Goal: Task Accomplishment & Management: Manage account settings

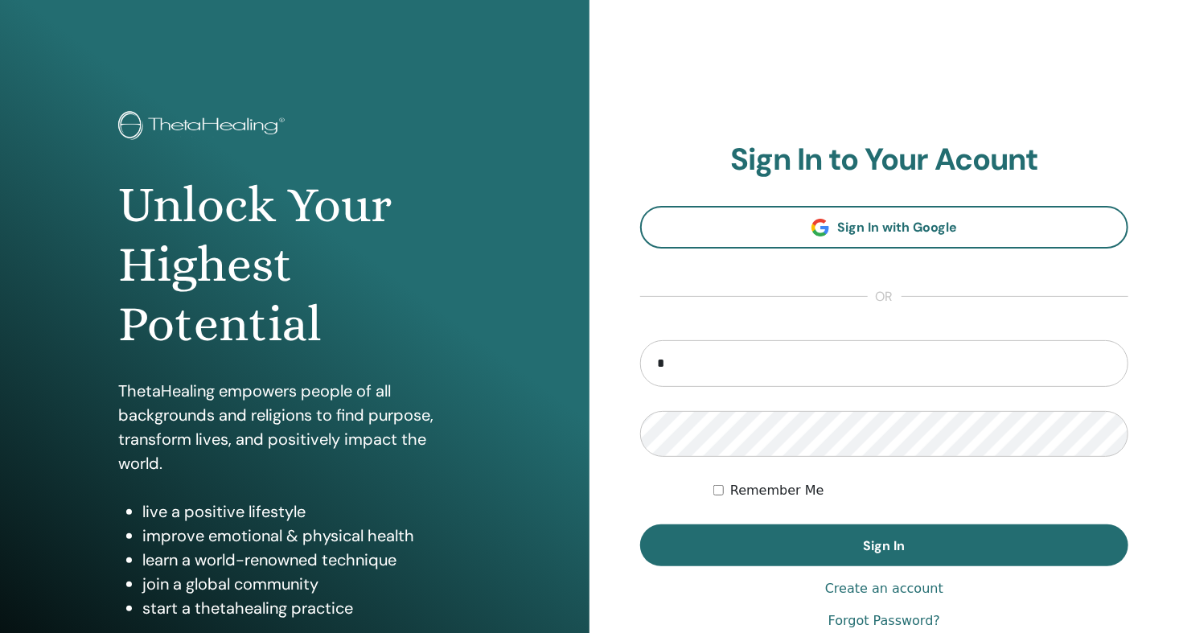
type input "**********"
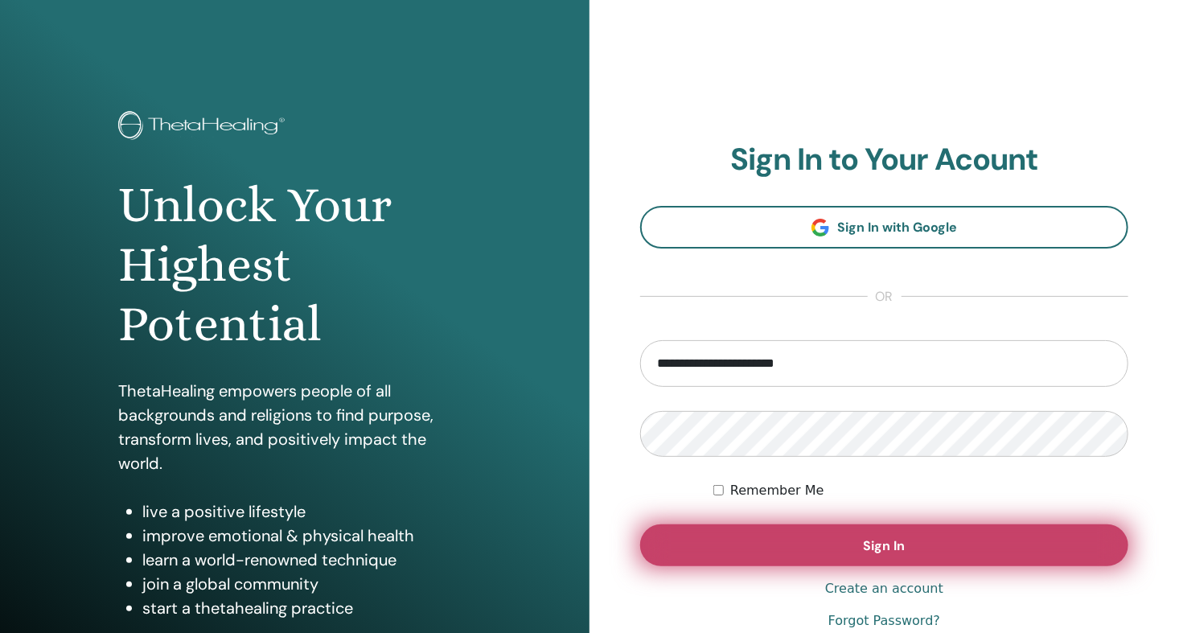
click at [890, 550] on span "Sign In" at bounding box center [884, 545] width 42 height 17
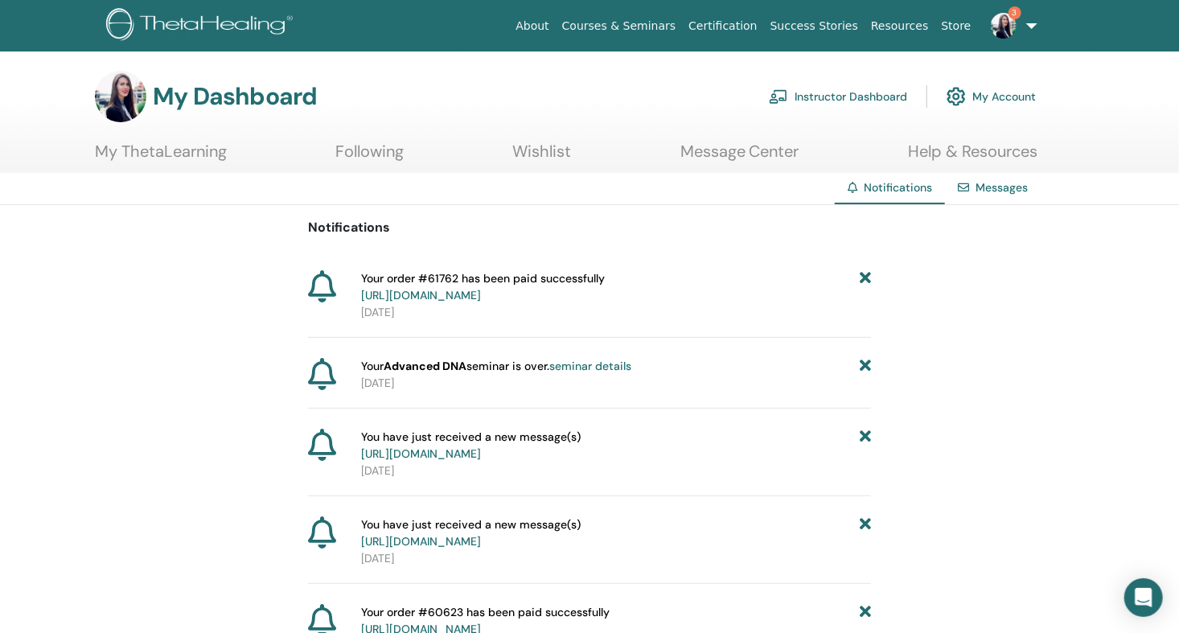
click at [1000, 19] on img at bounding box center [1003, 26] width 26 height 26
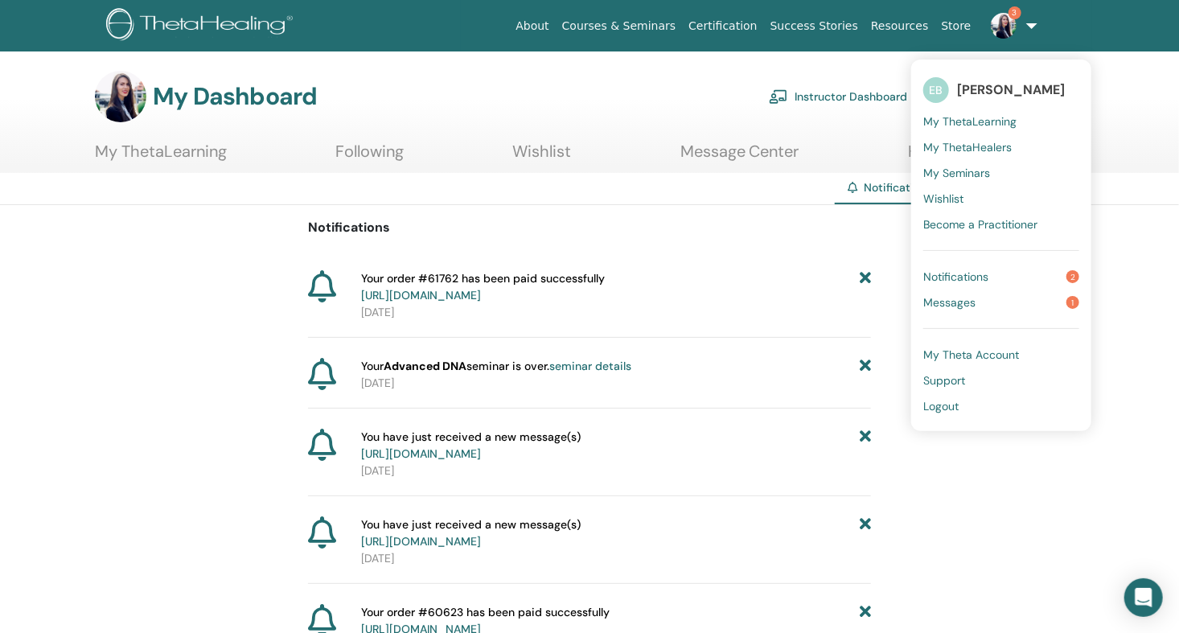
click at [950, 297] on span "Messages" at bounding box center [949, 302] width 52 height 14
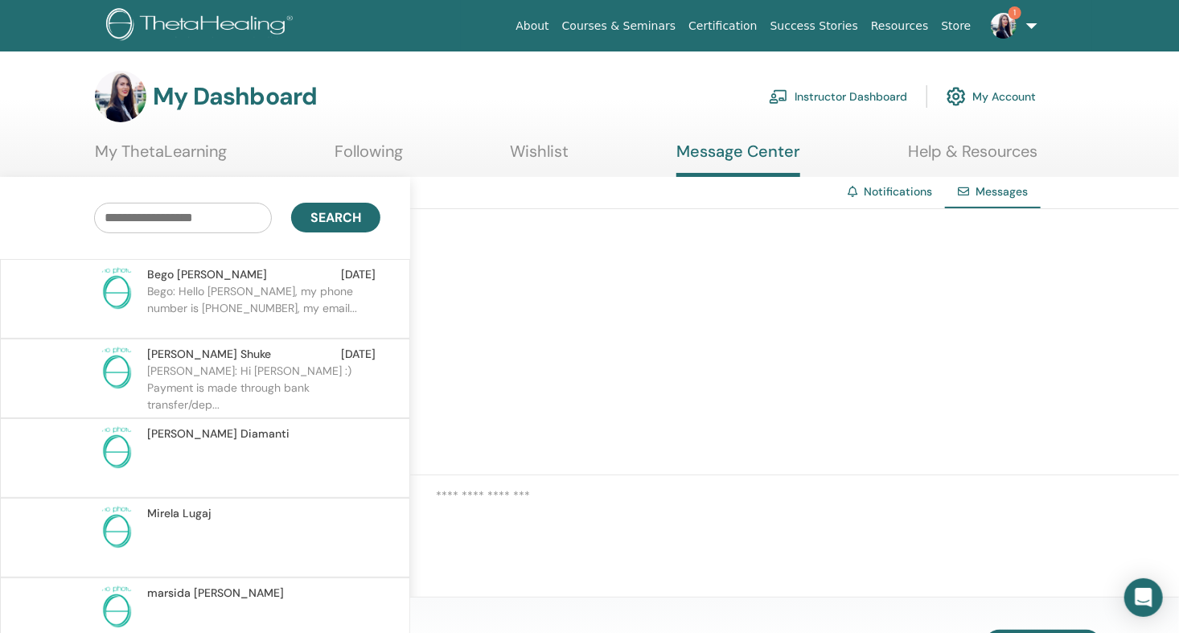
click at [236, 289] on p "Bego: Hello [PERSON_NAME], my phone number is [PHONE_NUMBER], my email..." at bounding box center [263, 307] width 233 height 48
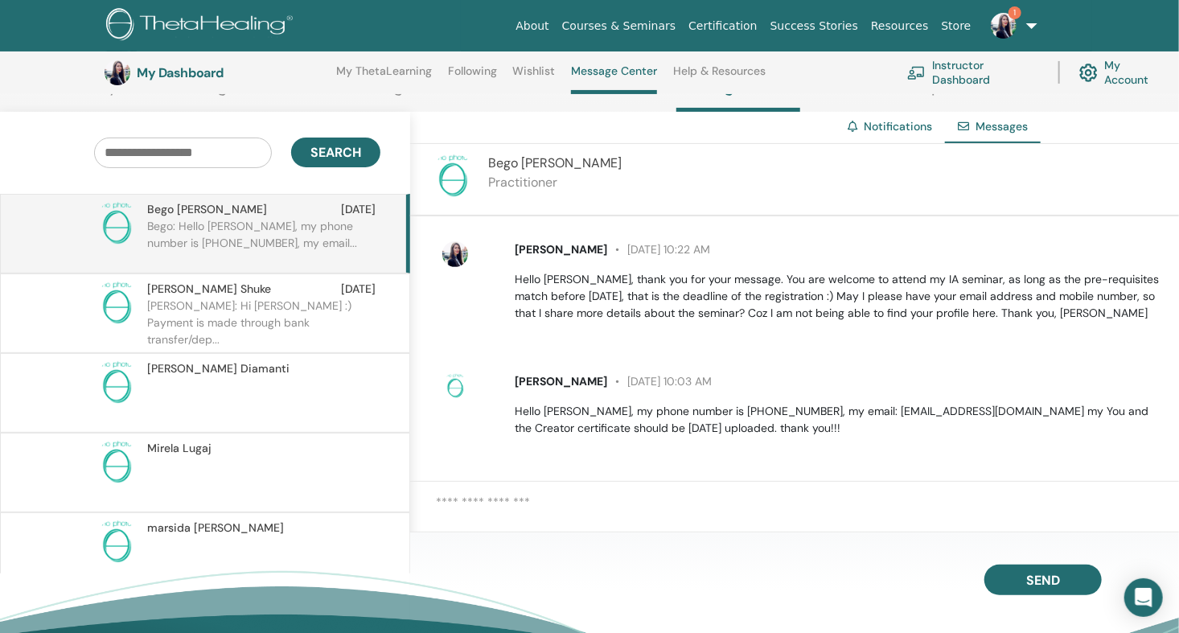
scroll to position [176, 0]
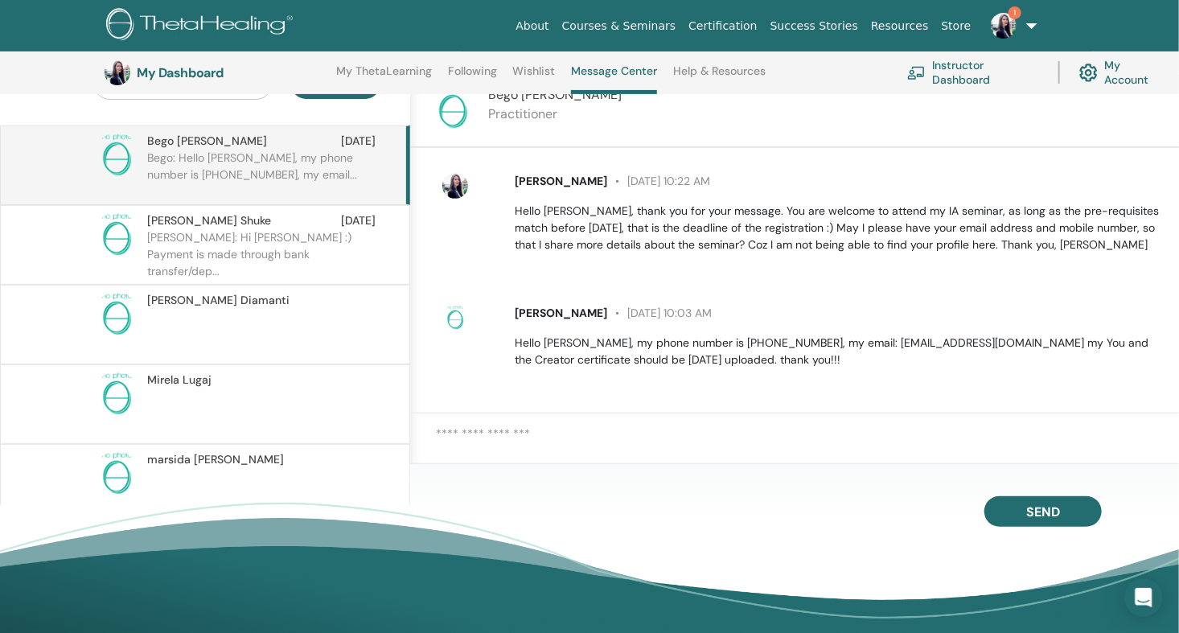
click at [556, 422] on div at bounding box center [794, 444] width 769 height 63
click at [554, 432] on textarea at bounding box center [807, 444] width 743 height 40
click at [527, 434] on textarea "**********" at bounding box center [807, 444] width 743 height 40
click at [490, 434] on textarea "**********" at bounding box center [807, 444] width 743 height 40
click at [719, 434] on textarea "**********" at bounding box center [807, 444] width 743 height 40
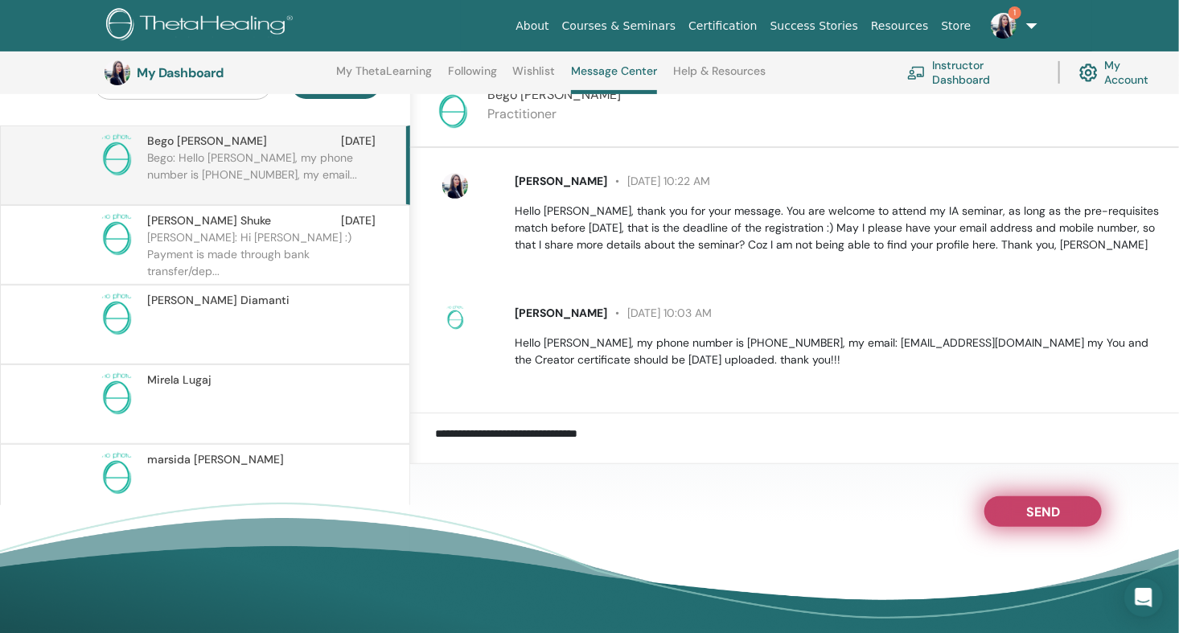
type textarea "**********"
click at [1043, 507] on span "Send" at bounding box center [1043, 508] width 34 height 11
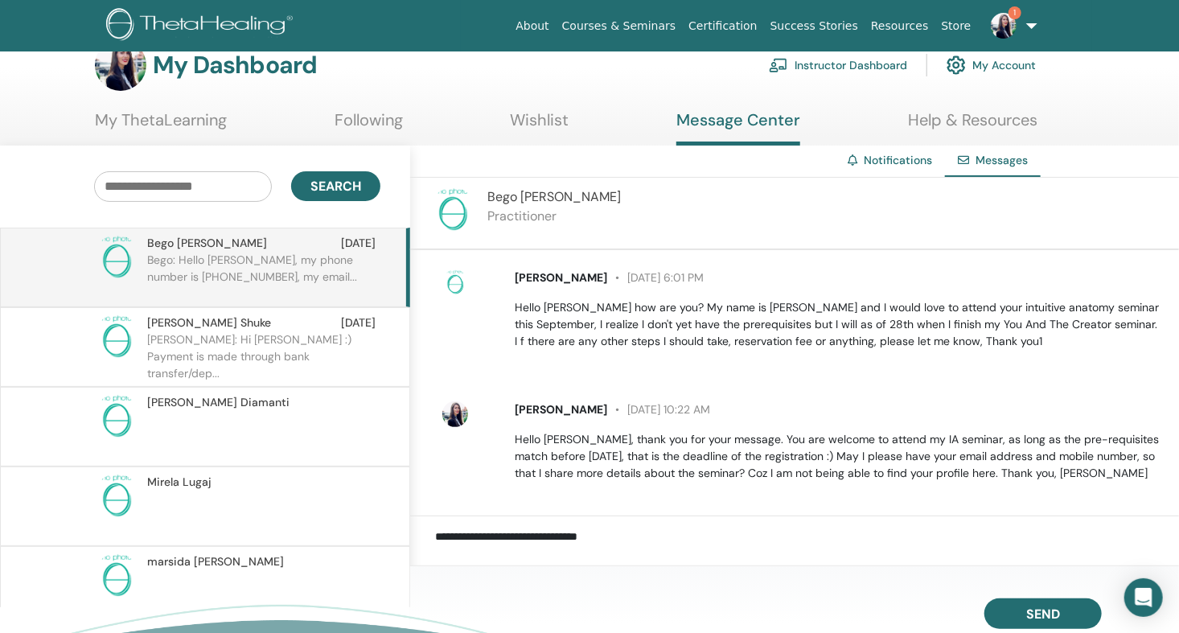
scroll to position [0, 0]
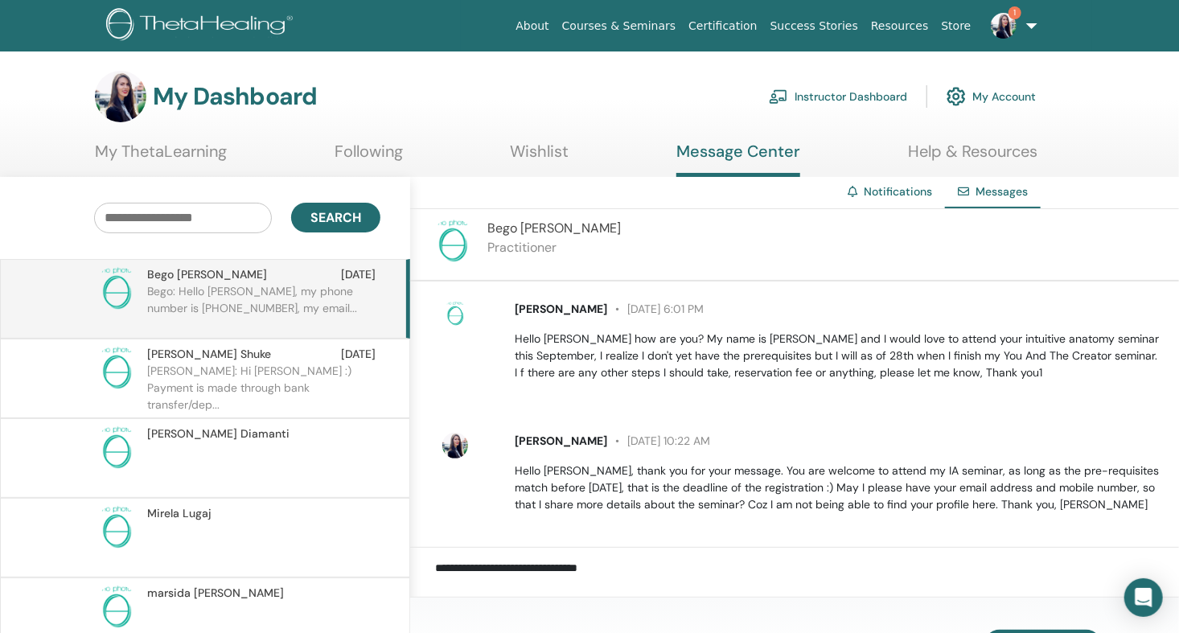
click at [816, 96] on link "Instructor Dashboard" at bounding box center [838, 96] width 138 height 35
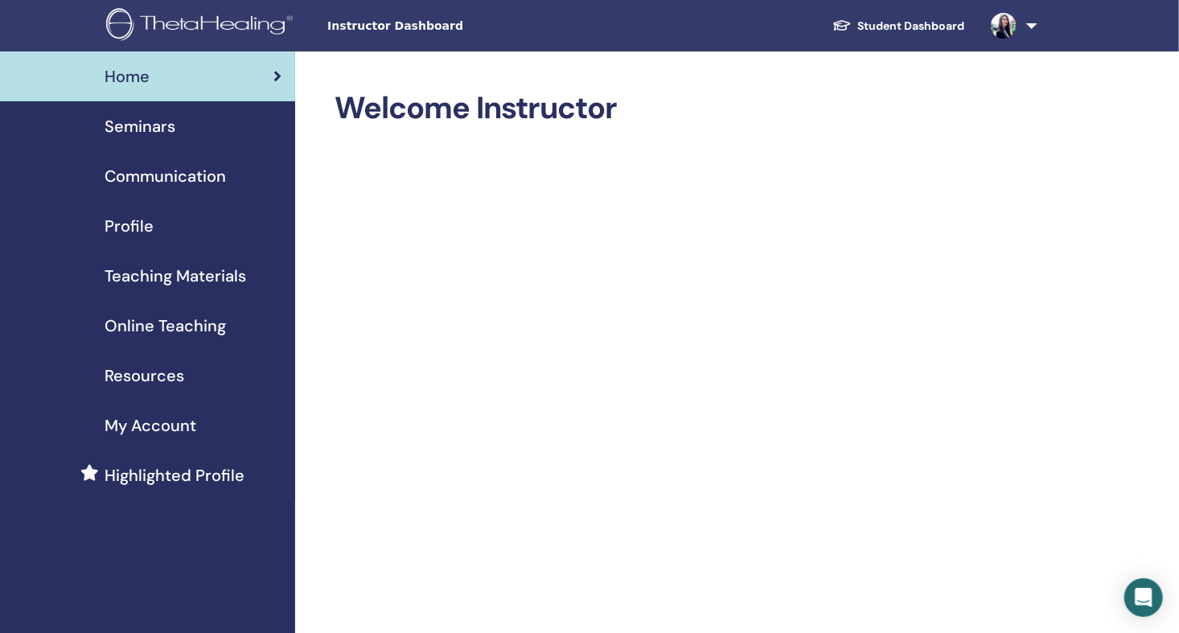
click at [171, 125] on span "Seminars" at bounding box center [140, 126] width 71 height 24
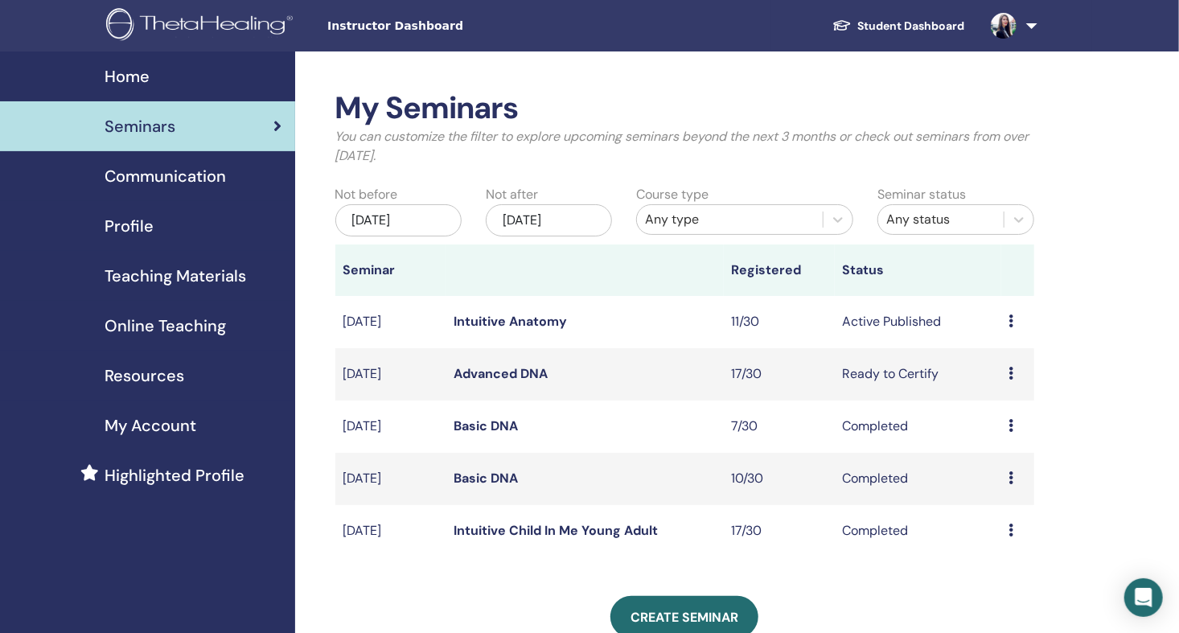
click at [523, 369] on link "Advanced DNA" at bounding box center [501, 373] width 94 height 17
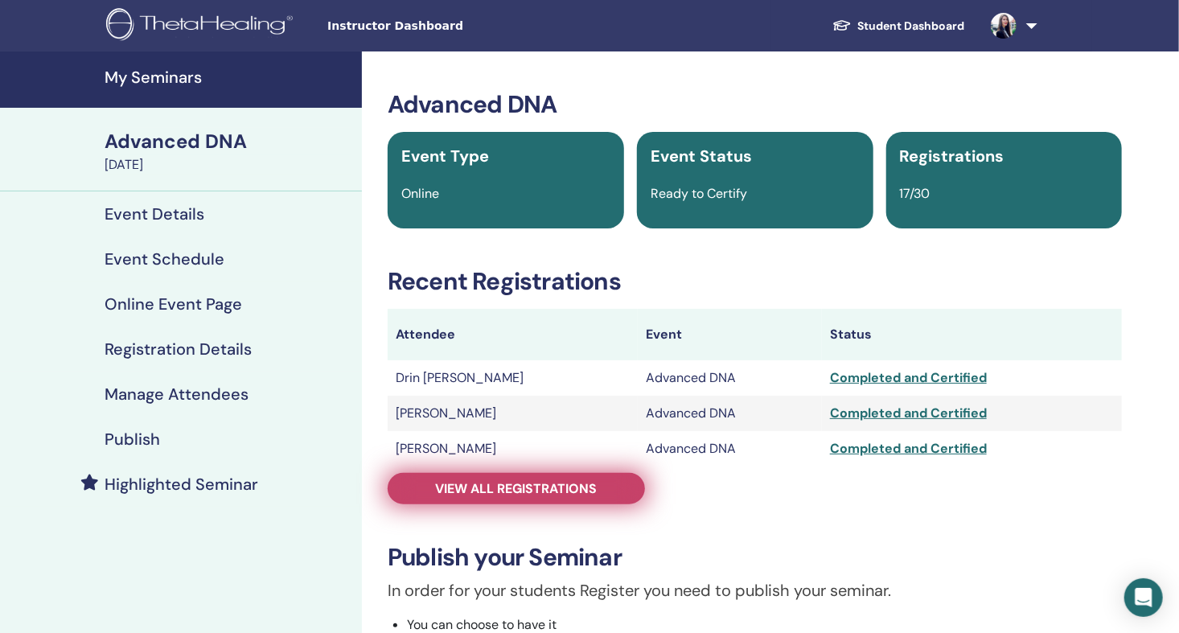
click at [573, 494] on span "View all registrations" at bounding box center [517, 488] width 162 height 17
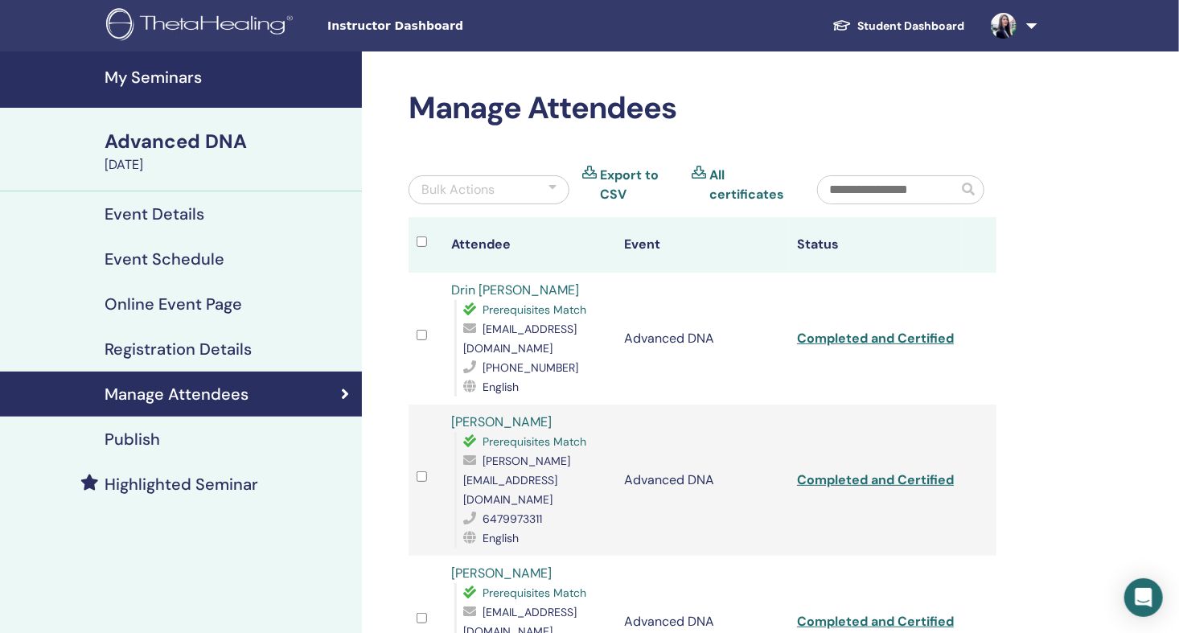
click at [715, 174] on link "All certificates" at bounding box center [751, 185] width 84 height 39
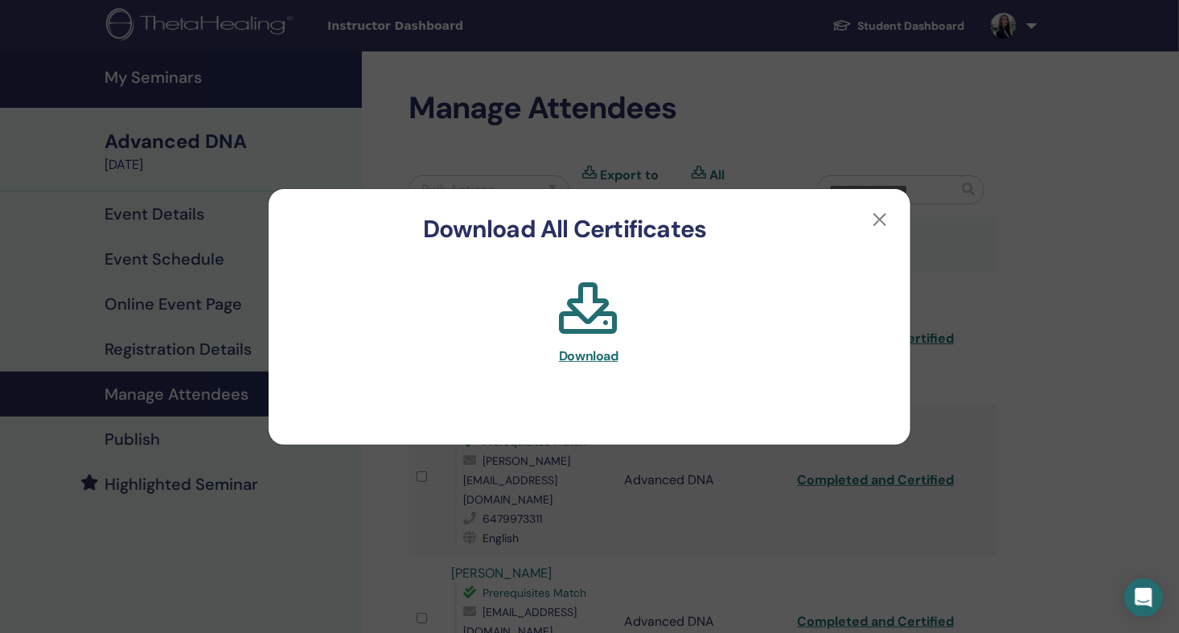
click at [565, 357] on span "Download" at bounding box center [588, 355] width 59 height 17
click at [886, 216] on button "button" at bounding box center [880, 220] width 26 height 26
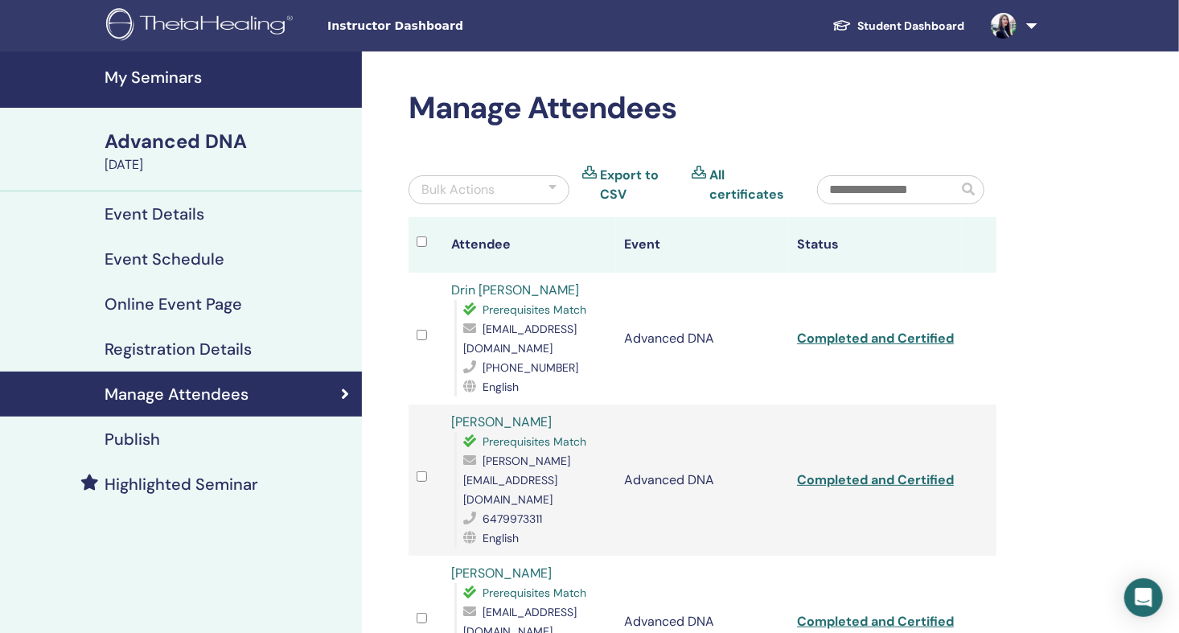
click at [152, 76] on h4 "My Seminars" at bounding box center [229, 77] width 248 height 19
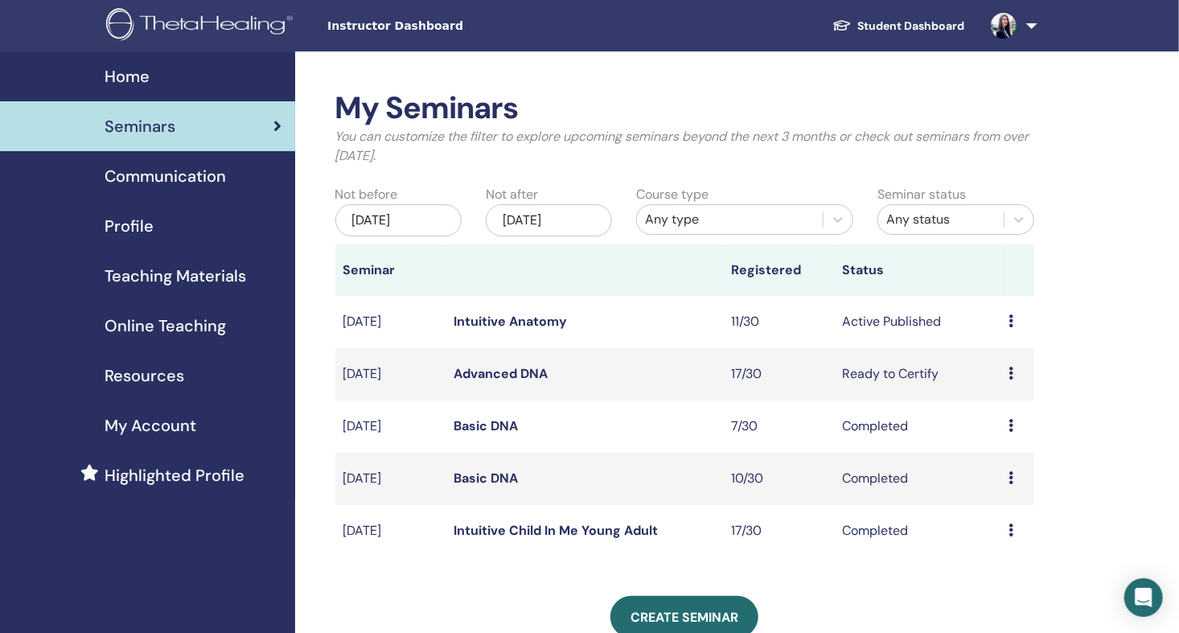
click at [515, 305] on td "Intuitive Anatomy" at bounding box center [584, 322] width 277 height 52
click at [511, 316] on link "Intuitive Anatomy" at bounding box center [510, 321] width 113 height 17
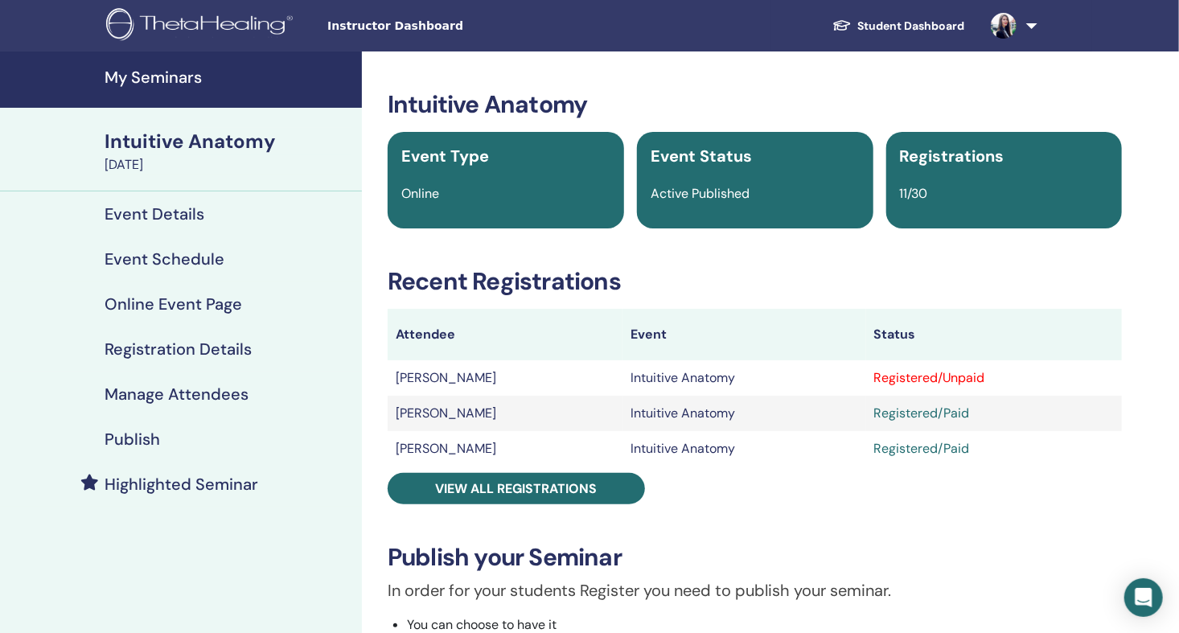
click at [158, 73] on h4 "My Seminars" at bounding box center [229, 77] width 248 height 19
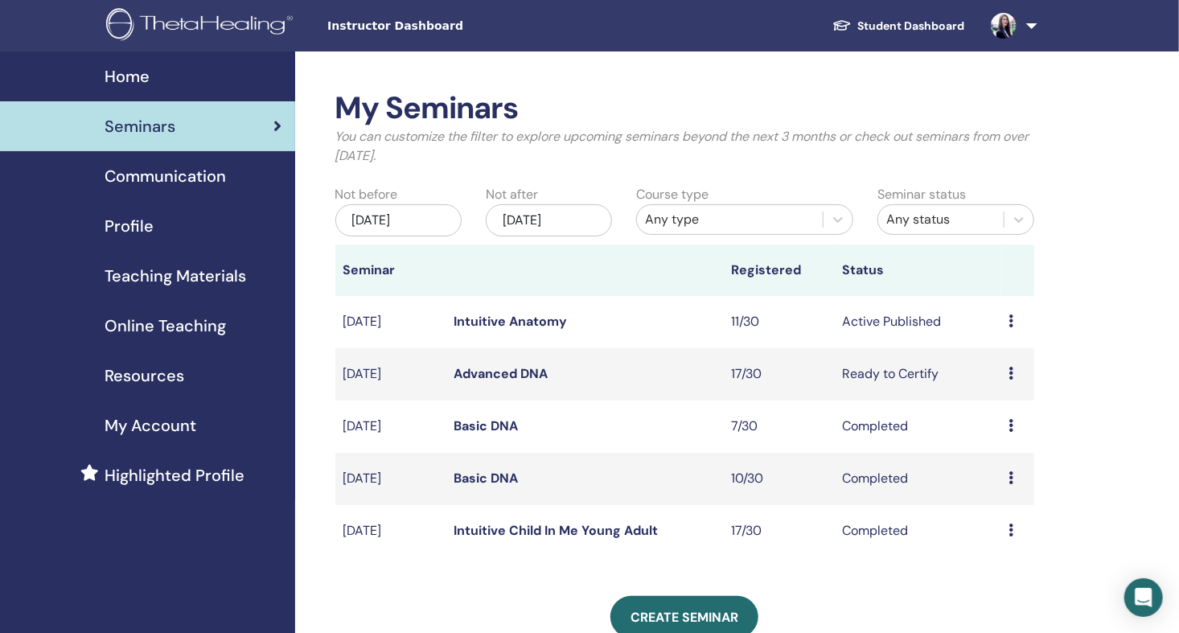
click at [1010, 373] on icon at bounding box center [1011, 373] width 5 height 13
click at [1081, 315] on div "My Seminars You can customize the filter to explore upcoming seminars beyond th…" at bounding box center [737, 643] width 884 height 1185
click at [1006, 22] on img at bounding box center [1003, 26] width 26 height 26
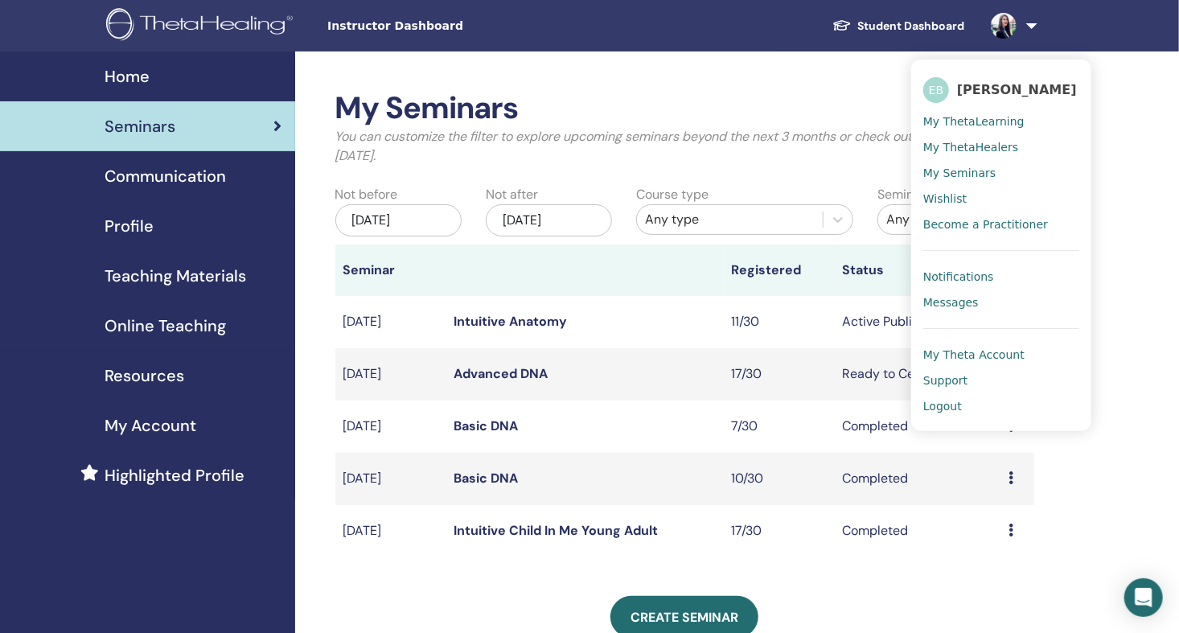
click at [946, 405] on span "Logout" at bounding box center [942, 406] width 39 height 14
